Goal: Task Accomplishment & Management: Manage account settings

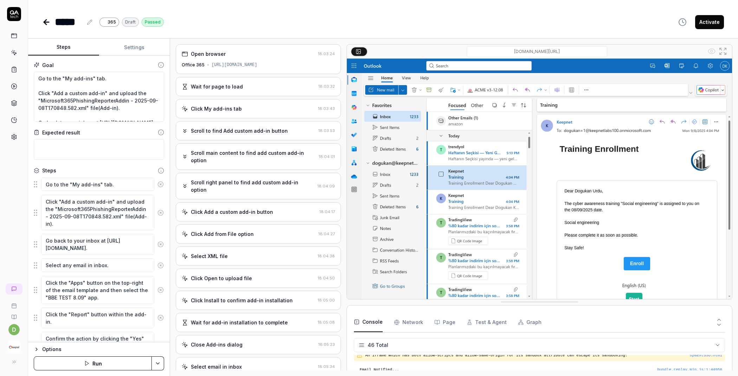
type textarea "*"
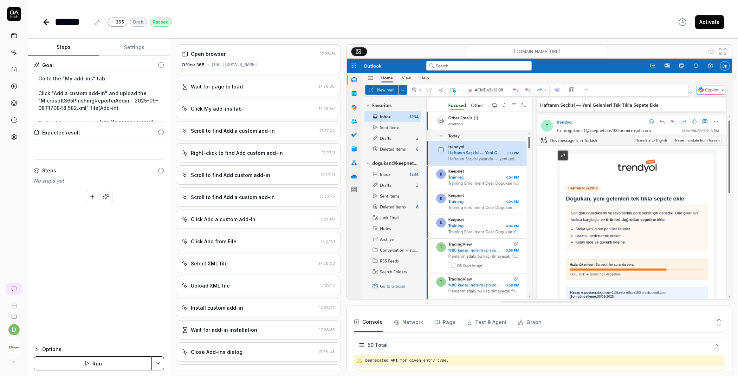
scroll to position [683, 0]
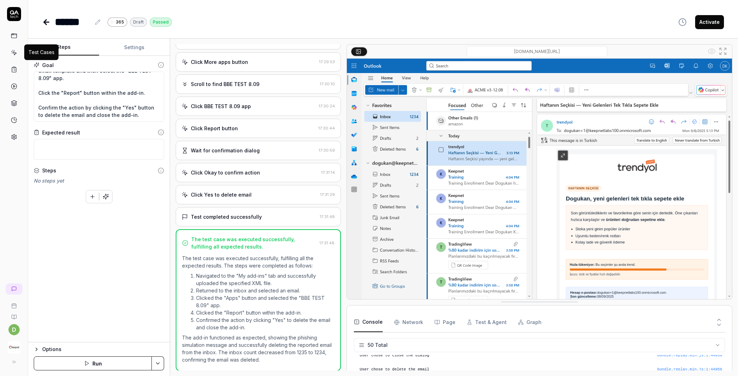
click at [16, 52] on icon at bounding box center [14, 53] width 3 height 3
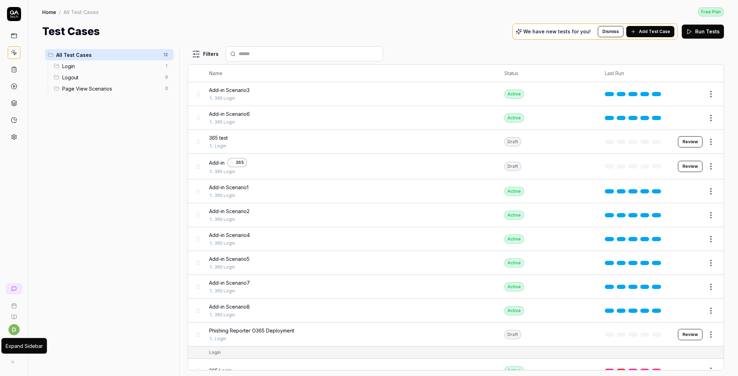
click at [13, 361] on icon at bounding box center [13, 362] width 6 height 6
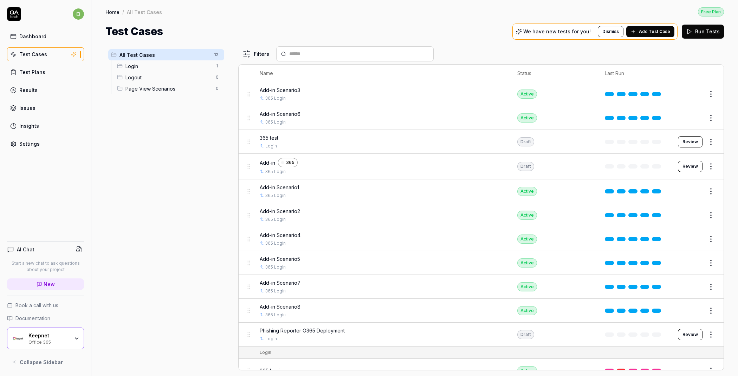
click at [171, 242] on div "All Test Cases 12 Login 1 Logout 0 Page View Scenarios 0" at bounding box center [166, 207] width 122 height 322
click at [710, 164] on html "d Dashboard Test Cases Test Plans Results Issues Insights Settings AI Chat Star…" at bounding box center [369, 188] width 738 height 376
click at [664, 272] on div "Delete" at bounding box center [674, 272] width 67 height 15
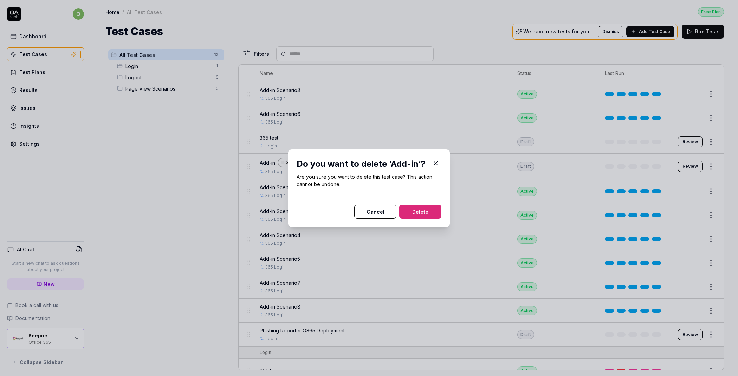
click at [413, 210] on button "Delete" at bounding box center [420, 212] width 42 height 14
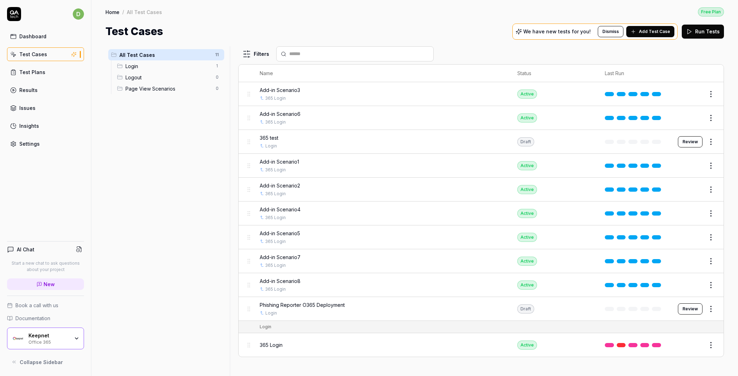
click at [78, 339] on icon "button" at bounding box center [77, 339] width 6 height 6
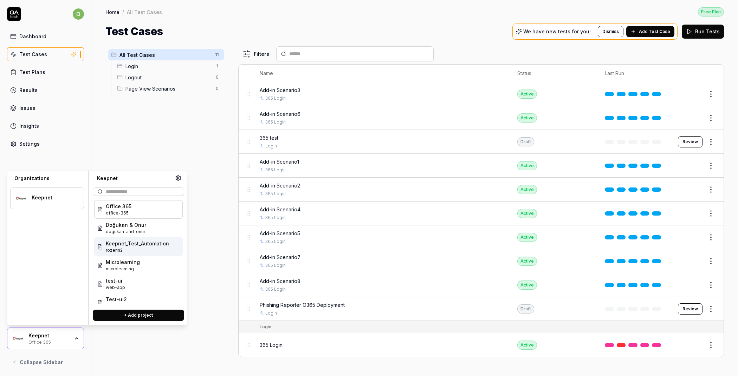
click at [142, 247] on span "rozerin2" at bounding box center [137, 250] width 63 height 6
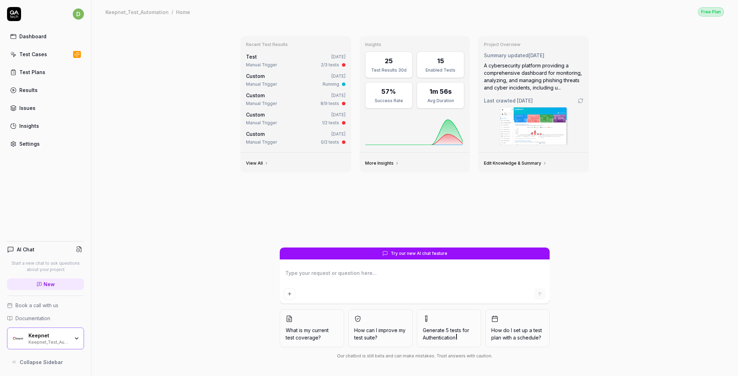
type textarea "*"
click at [41, 54] on div "Test Cases" at bounding box center [33, 54] width 28 height 7
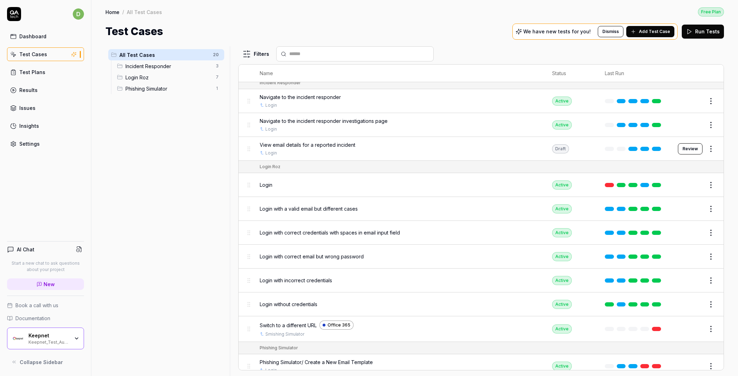
scroll to position [225, 0]
